Goal: Feedback & Contribution: Leave review/rating

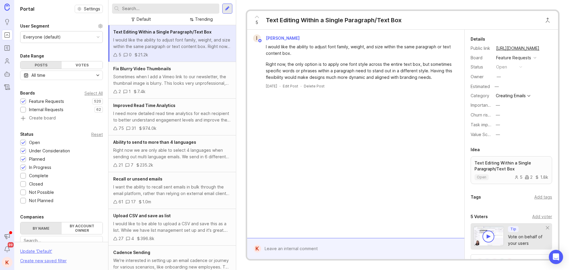
click at [149, 6] on input "text" at bounding box center [169, 8] width 95 height 7
paste input "Individualized Tracking Activity - Access a person's activity and see every ema…"
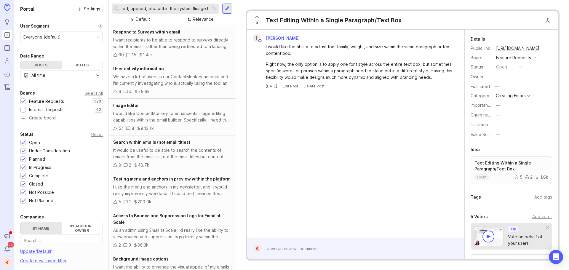
scroll to position [0, 195]
drag, startPoint x: 126, startPoint y: 9, endPoint x: 255, endPoint y: 13, distance: 129.6
click at [255, 13] on div "Portal Settings User Segment Everyone (default) Date Range Posts Votes All time…" at bounding box center [291, 135] width 555 height 270
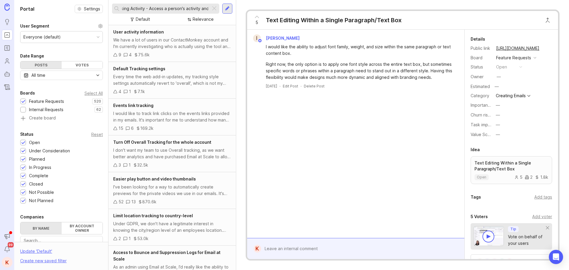
drag, startPoint x: 207, startPoint y: 8, endPoint x: 10, endPoint y: -11, distance: 198.0
click at [10, 0] on html "Ideas Portal Roadmaps Users Autopilot Changelog Announcements Notifications 99 …" at bounding box center [284, 135] width 569 height 270
type input "individual activity"
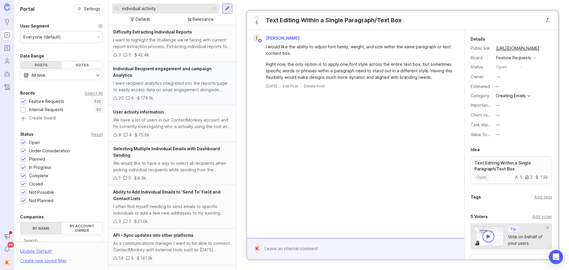
click at [156, 83] on div "I want recipient analytics integrated into the reports page to easily access da…" at bounding box center [172, 86] width 118 height 13
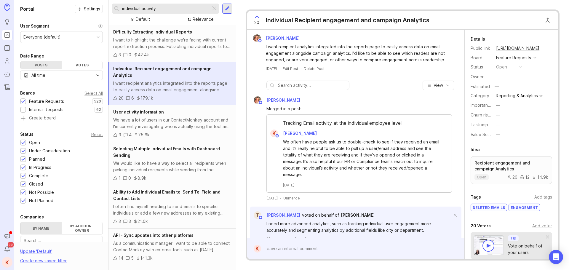
click at [428, 17] on div "Individual Recipient engagement and campaign Analytics" at bounding box center [348, 20] width 164 height 8
click at [257, 17] on icon at bounding box center [256, 16] width 7 height 7
click at [258, 17] on icon at bounding box center [256, 16] width 7 height 7
